Goal: Transaction & Acquisition: Purchase product/service

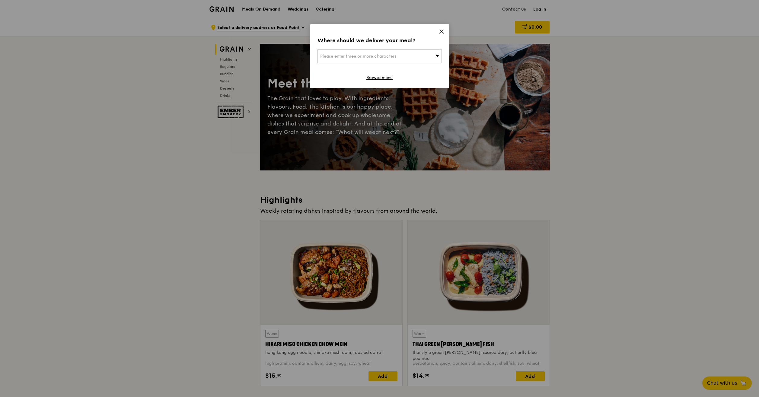
click at [444, 30] on div "Where should we deliver your meal? Please enter three or more characters Browse…" at bounding box center [379, 56] width 139 height 64
click at [442, 30] on icon at bounding box center [441, 31] width 5 height 5
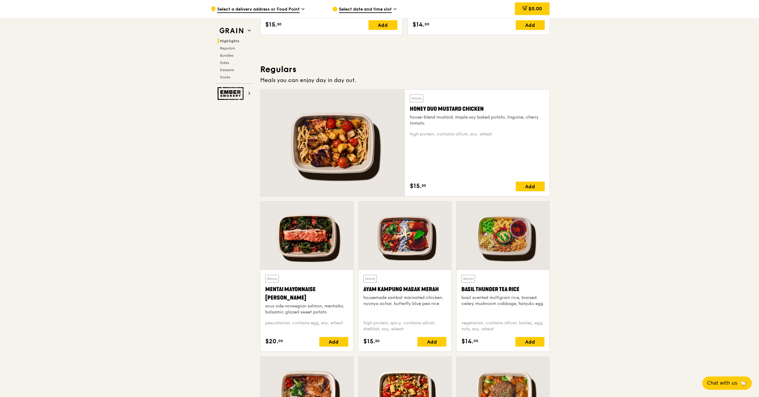
scroll to position [453, 0]
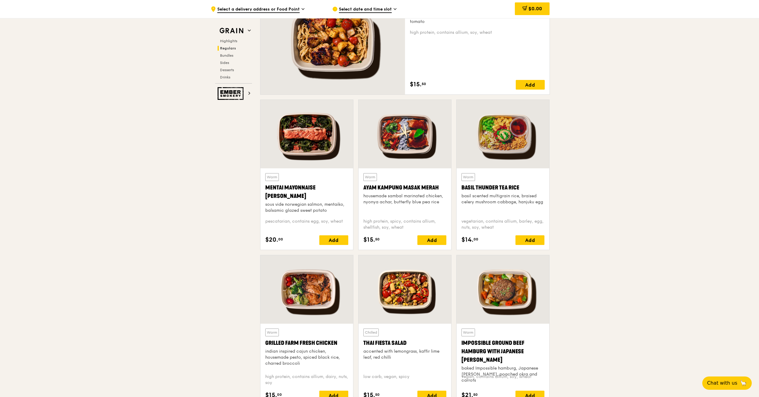
click at [490, 138] on div at bounding box center [503, 134] width 93 height 68
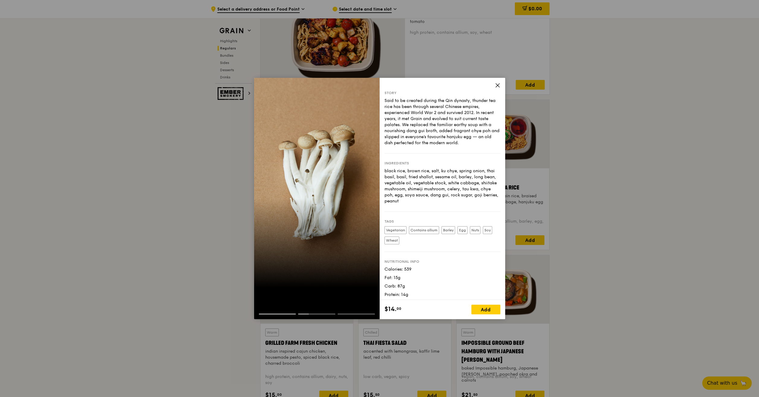
drag, startPoint x: 500, startPoint y: 91, endPoint x: 499, endPoint y: 85, distance: 6.4
click at [500, 91] on div "Story Said to be created during the Qin dynasty, thunder tea rice has been thro…" at bounding box center [443, 189] width 126 height 222
click at [499, 85] on icon at bounding box center [497, 85] width 5 height 5
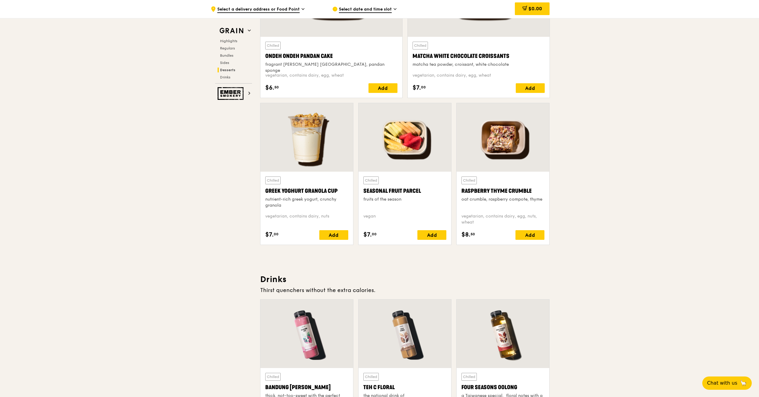
scroll to position [1841, 0]
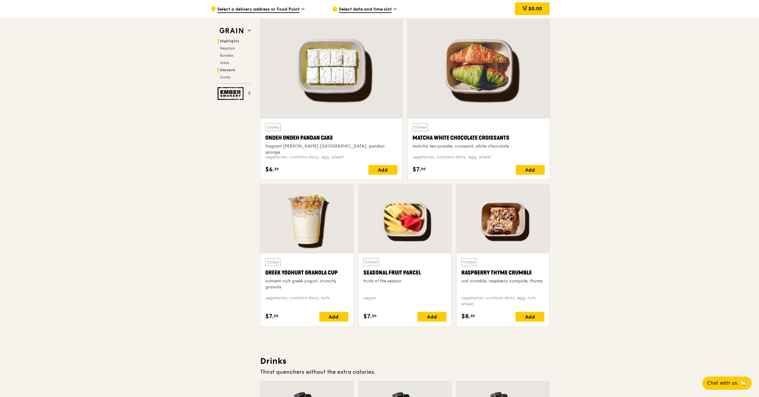
click at [232, 43] on span "Highlights" at bounding box center [229, 41] width 19 height 4
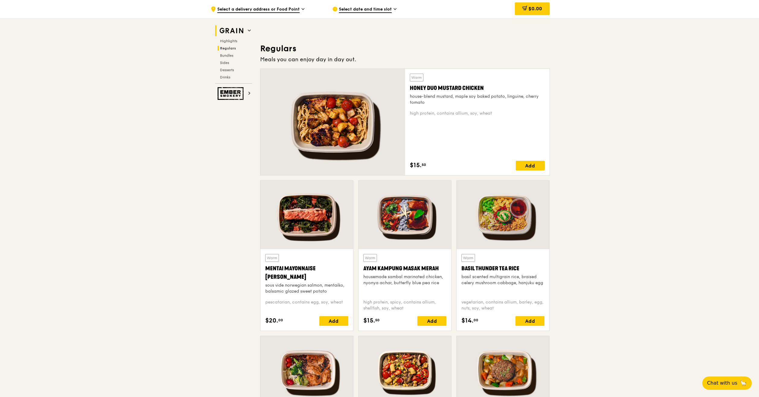
click at [240, 33] on img at bounding box center [232, 30] width 28 height 11
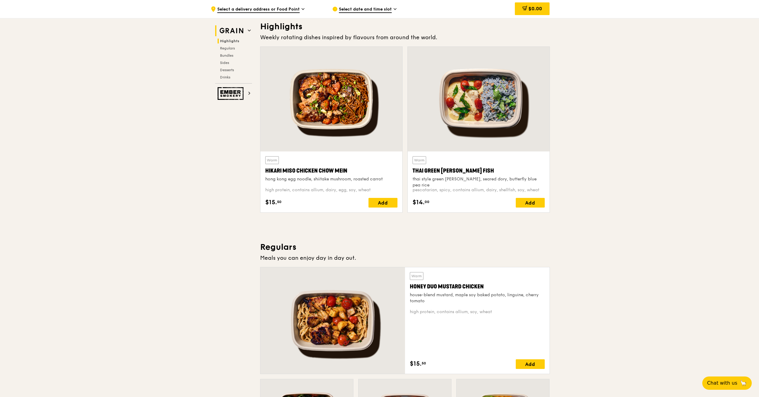
click at [242, 33] on img at bounding box center [232, 30] width 28 height 11
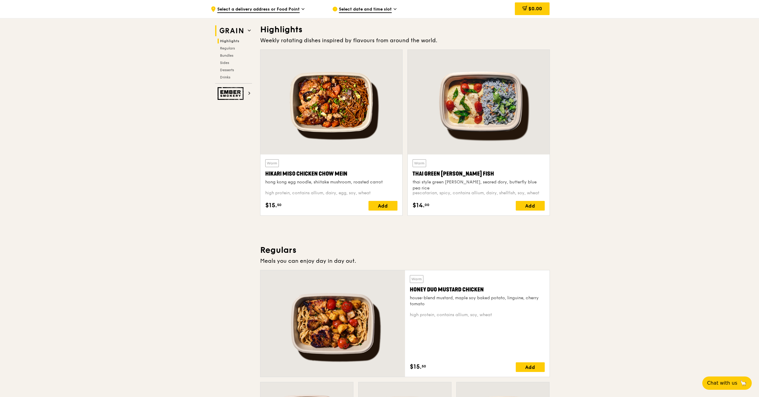
click at [248, 33] on h2 "Grain" at bounding box center [233, 30] width 37 height 11
click at [248, 33] on span at bounding box center [249, 30] width 3 height 5
click at [248, 28] on span at bounding box center [249, 30] width 3 height 5
click at [248, 25] on div "Grain Highlights Regulars Bundles Sides Desserts Drinks Ember Smokery" at bounding box center [233, 59] width 48 height 82
